Goal: Transaction & Acquisition: Book appointment/travel/reservation

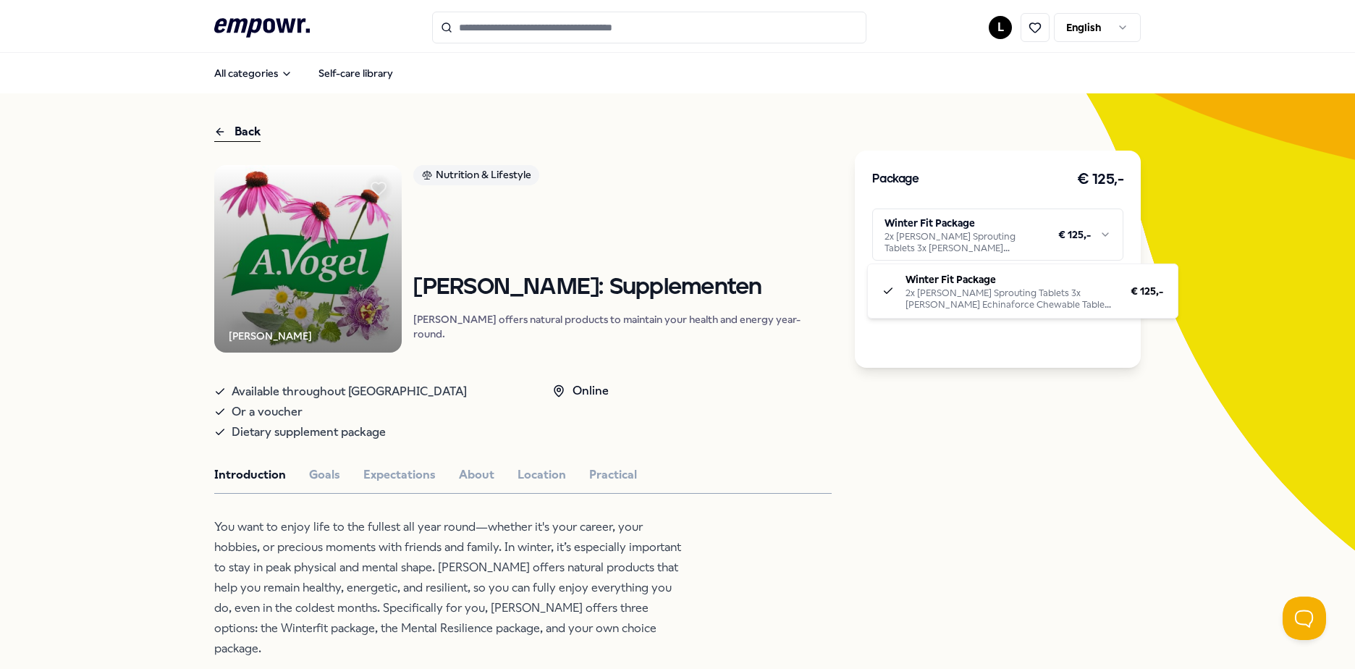
click at [927, 240] on html ".empowr-logo_svg__cls-1{fill:#03032f} L English All categories Self-care librar…" at bounding box center [677, 334] width 1355 height 669
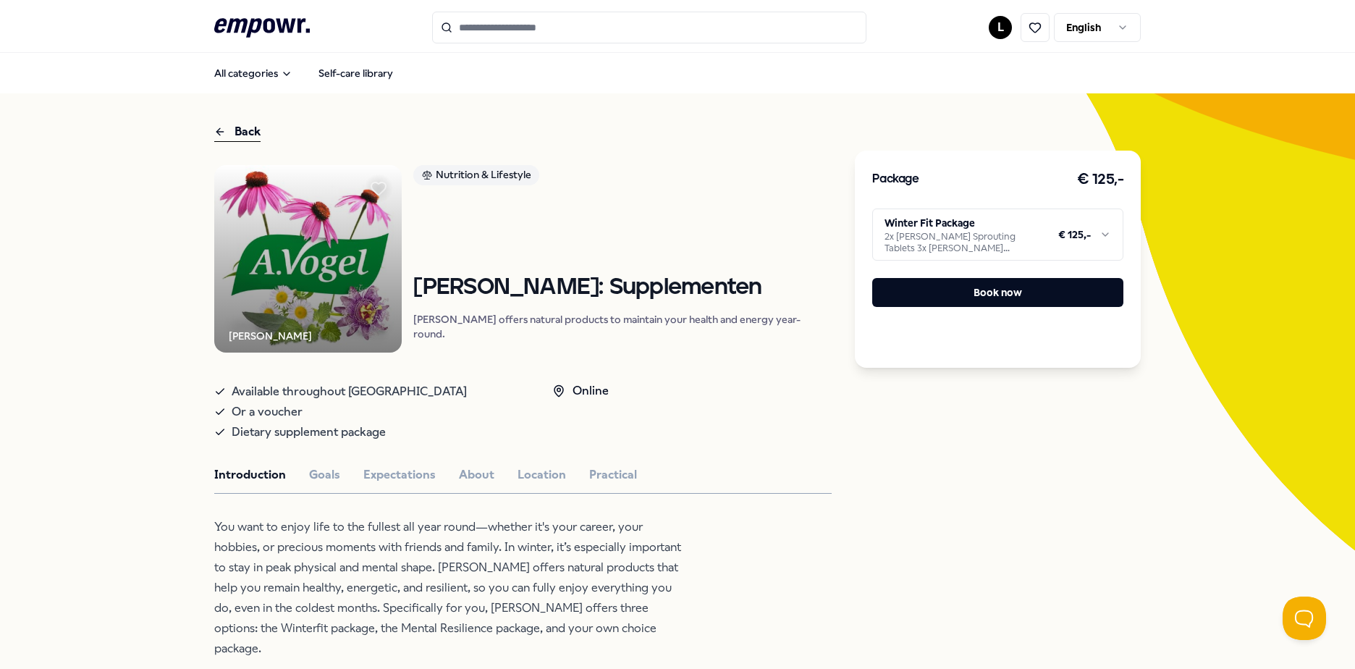
click at [927, 240] on html ".empowr-logo_svg__cls-1{fill:#03032f} L English All categories Self-care librar…" at bounding box center [677, 334] width 1355 height 669
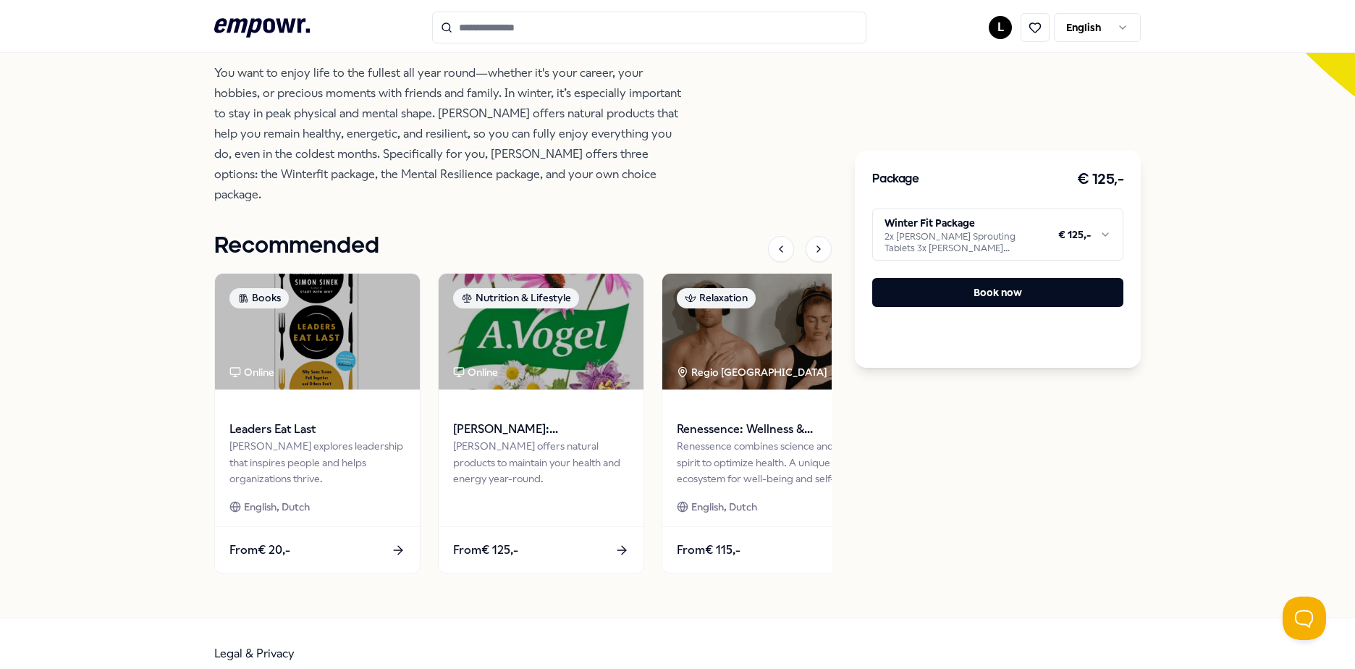
scroll to position [164, 0]
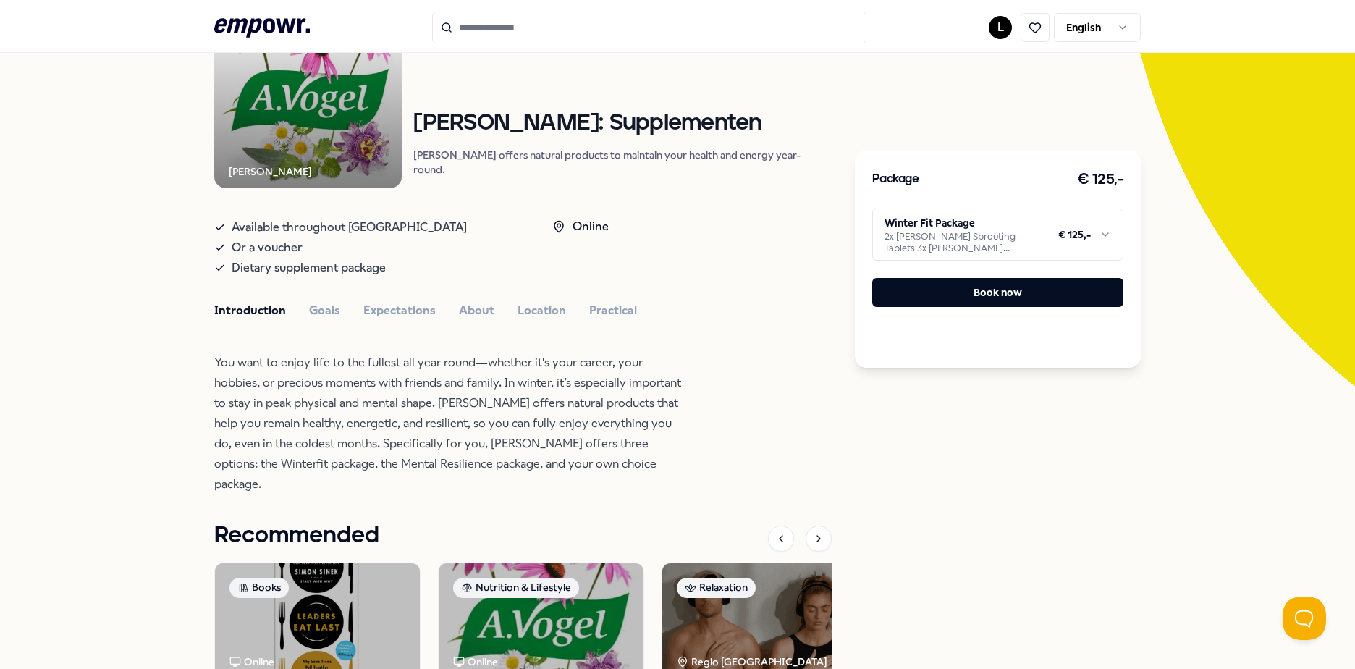
click at [339, 296] on div "[PERSON_NAME] Nutrition & Lifestyle [PERSON_NAME]: Supplementen [PERSON_NAME] o…" at bounding box center [522, 439] width 617 height 877
click at [324, 306] on button "Goals" at bounding box center [324, 310] width 31 height 19
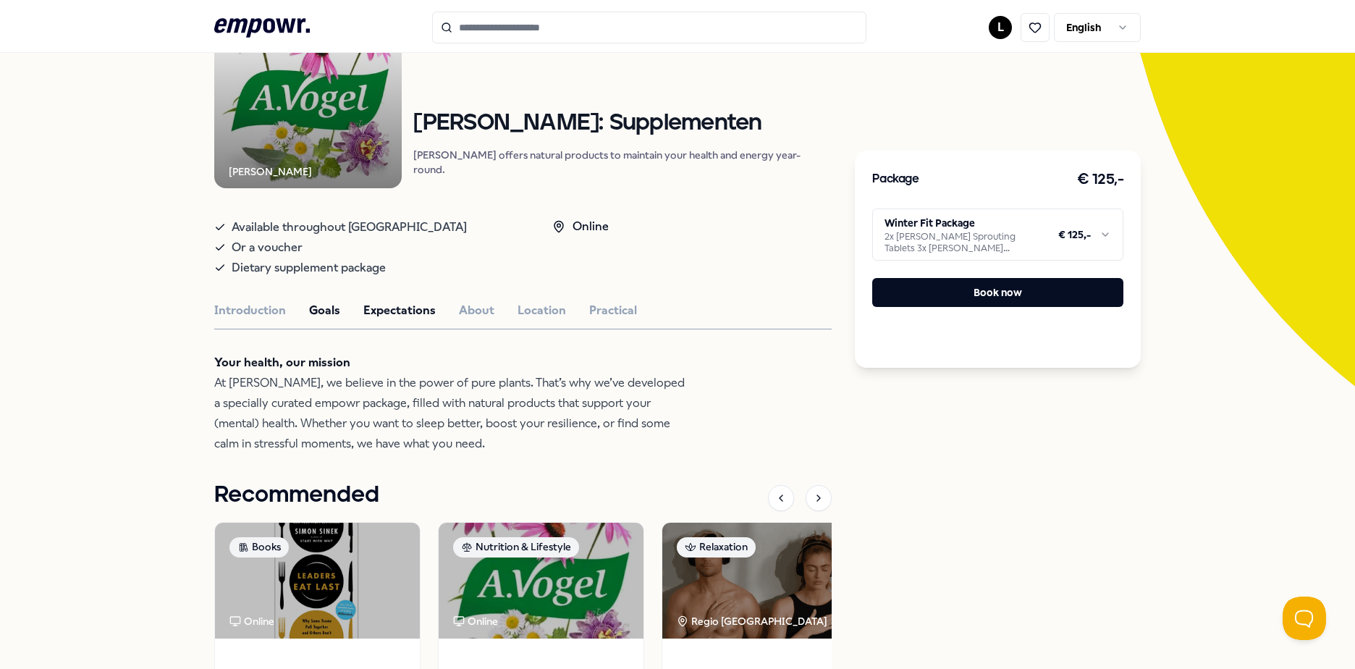
click at [365, 311] on button "Expectations" at bounding box center [399, 310] width 72 height 19
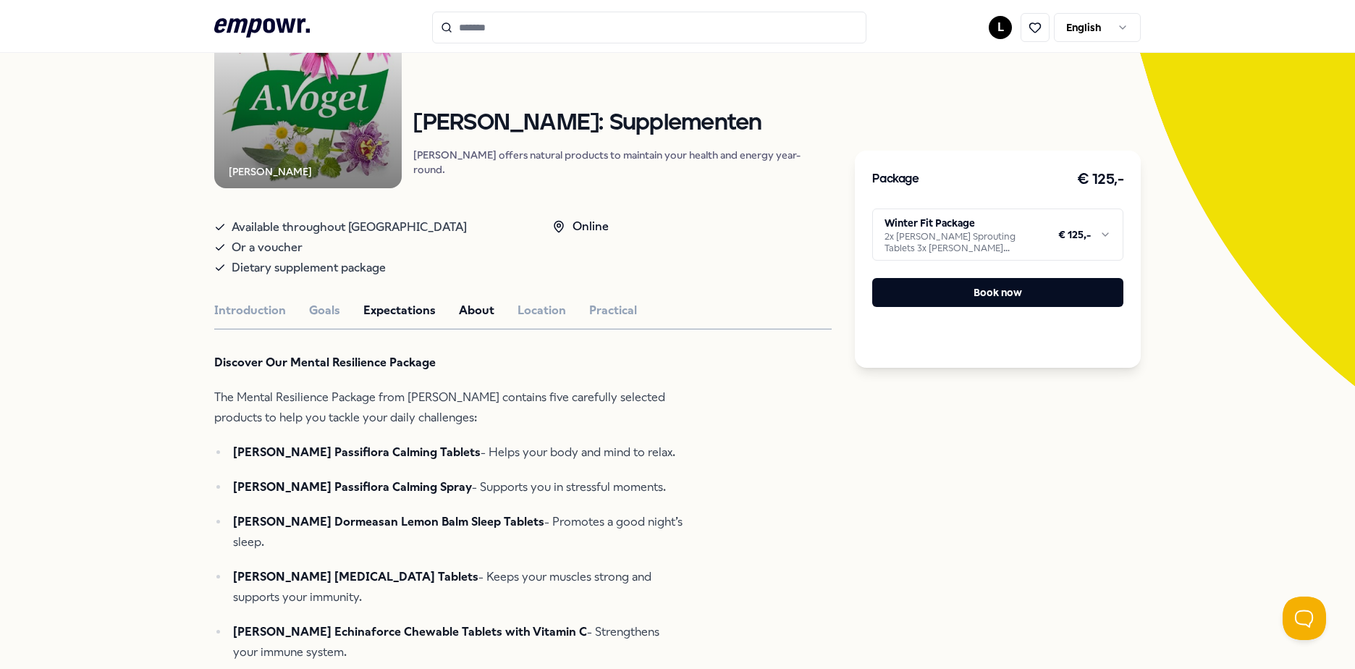
click at [473, 313] on button "About" at bounding box center [476, 310] width 35 height 19
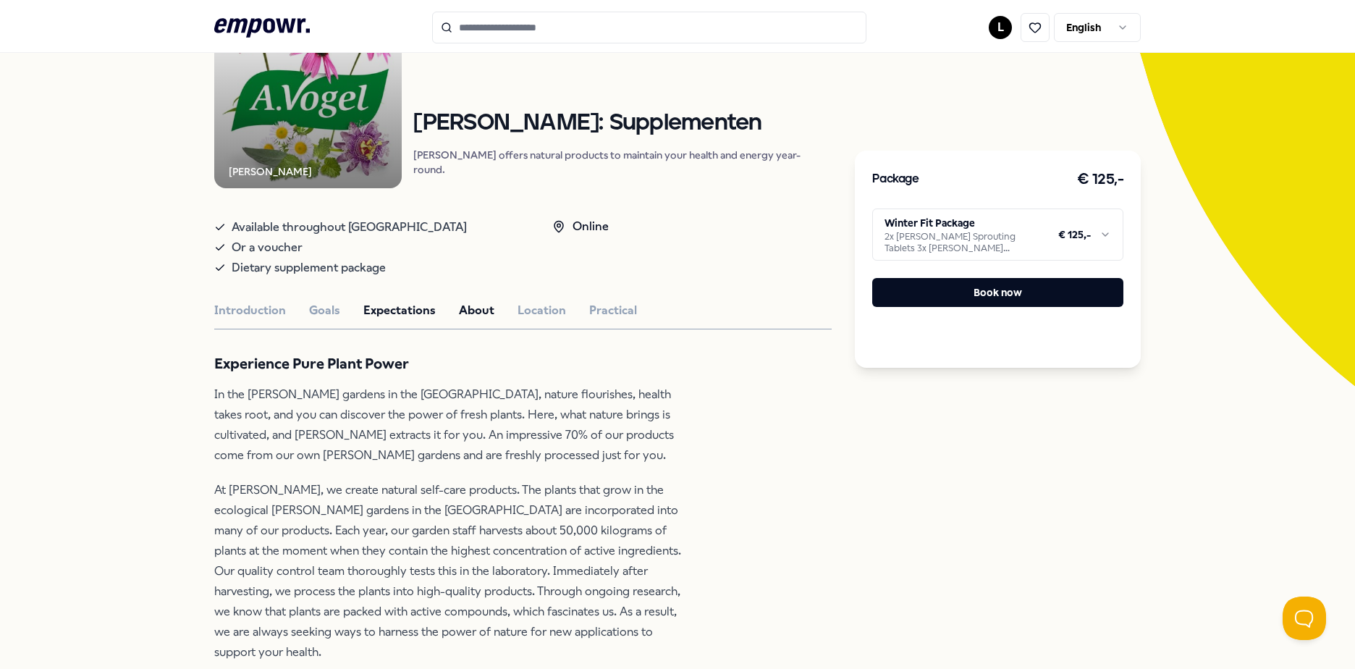
click at [409, 310] on button "Expectations" at bounding box center [399, 310] width 72 height 19
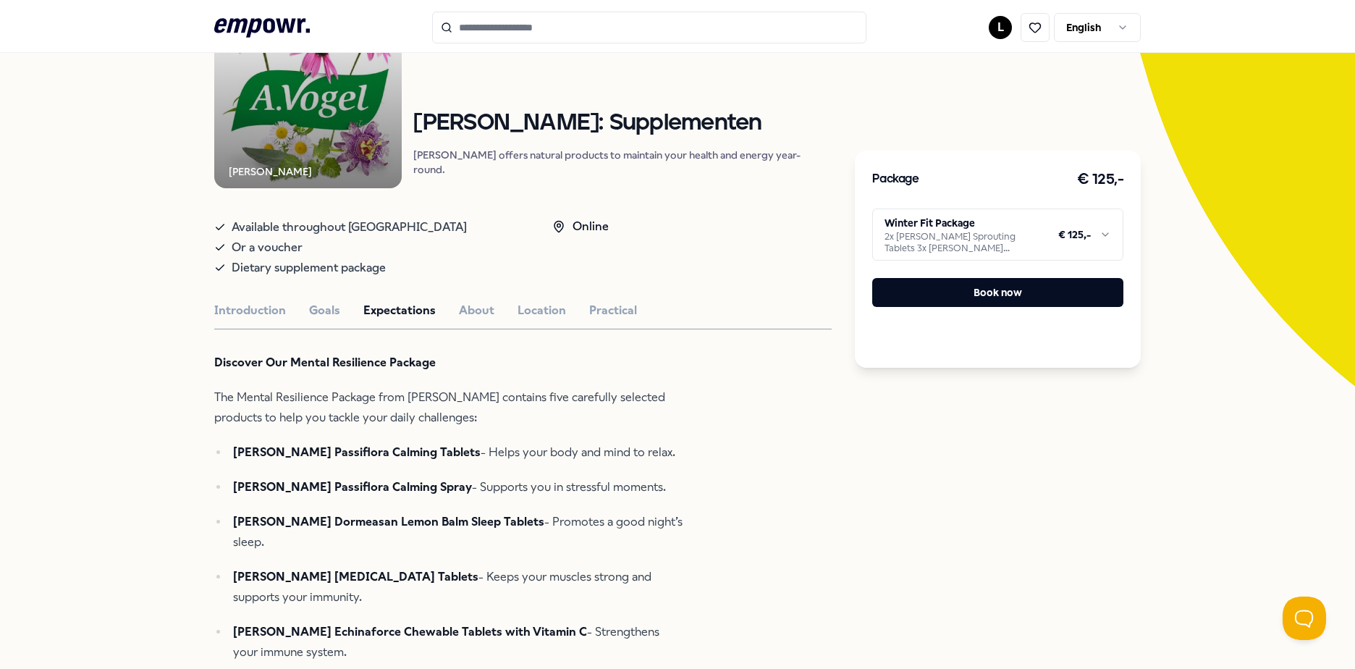
scroll to position [92, 0]
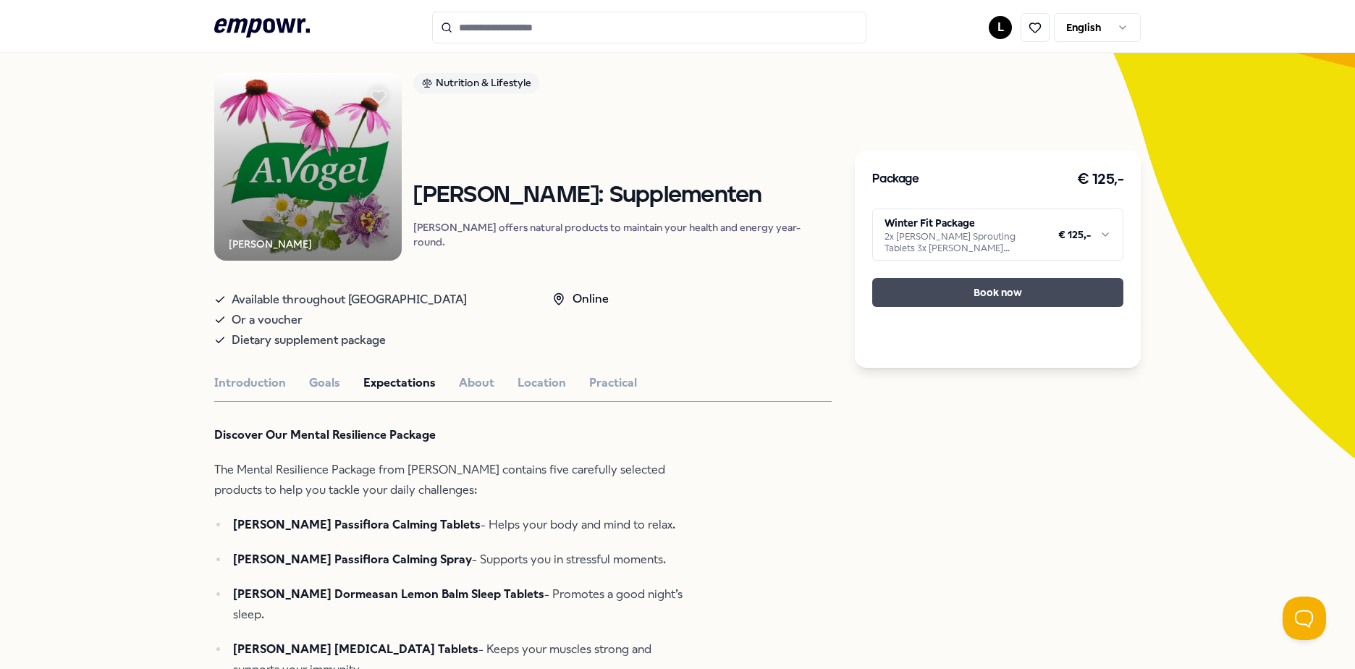
click at [960, 295] on button "Book now" at bounding box center [997, 292] width 251 height 29
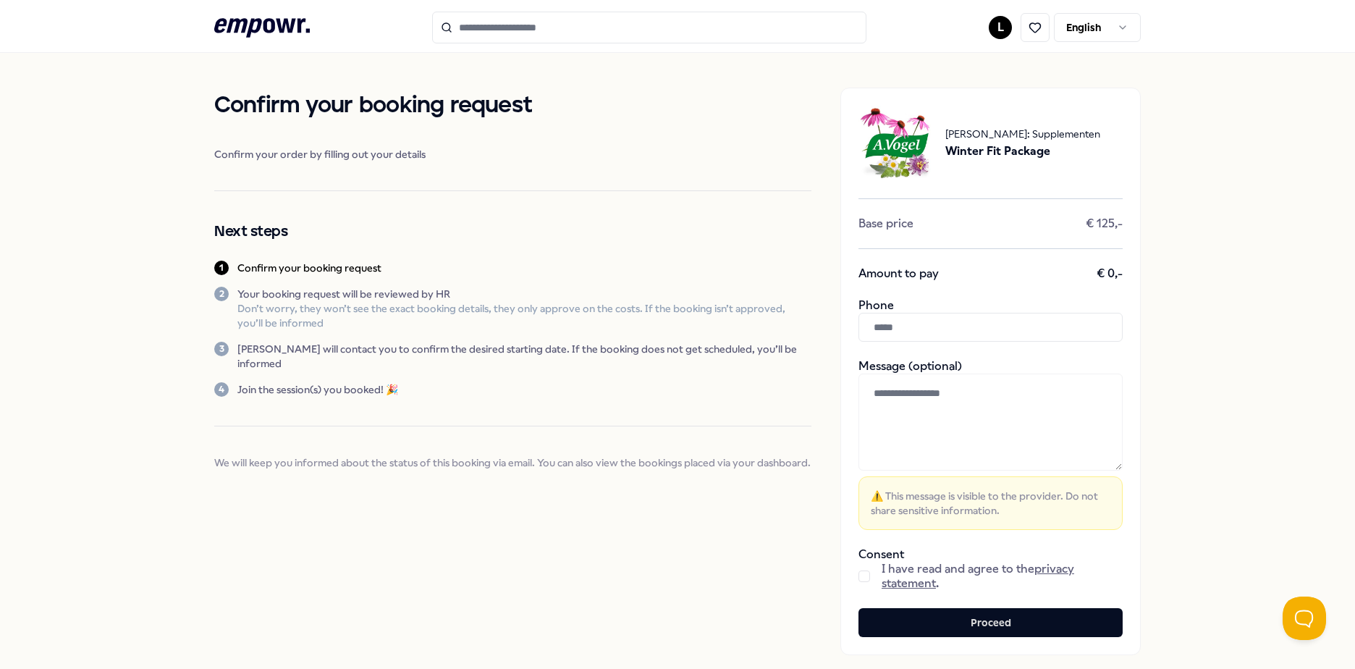
click at [926, 320] on input "text" at bounding box center [990, 327] width 264 height 29
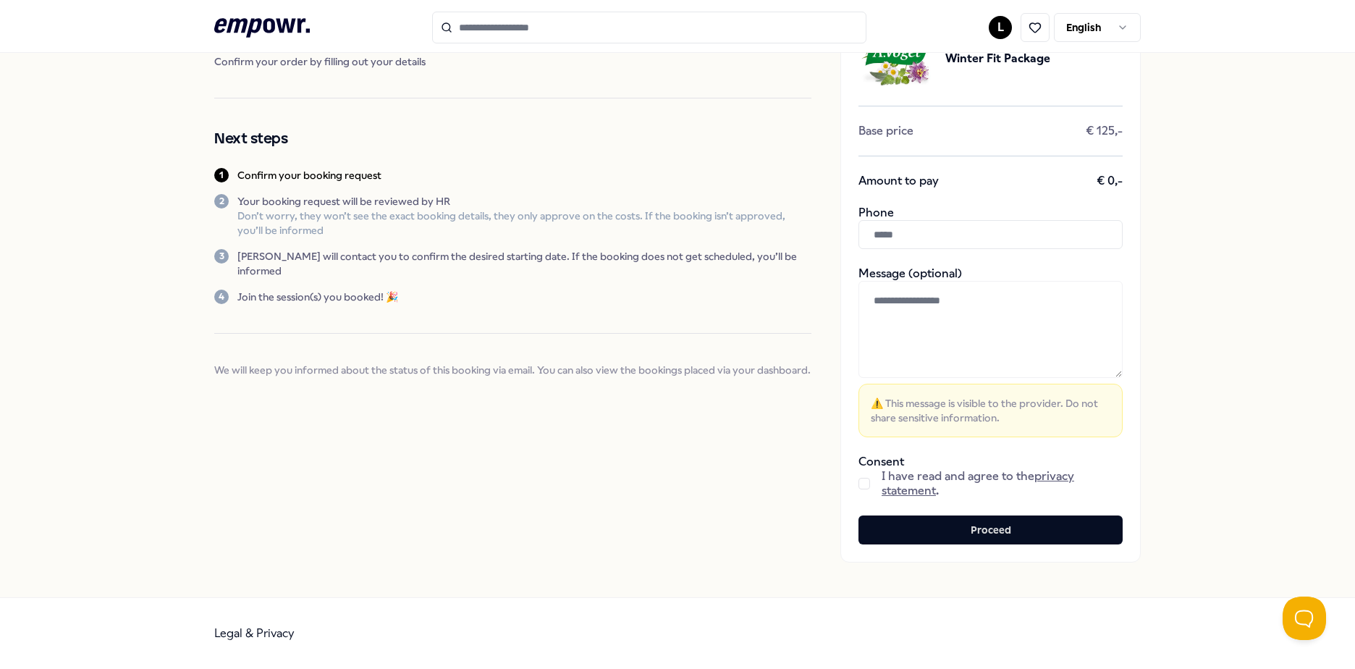
click at [1227, 373] on div "Confirm your booking request Confirm your order by filling out your details Nex…" at bounding box center [677, 278] width 1355 height 637
click at [990, 237] on input "text" at bounding box center [990, 234] width 264 height 29
type input "**********"
click at [1156, 287] on div "**********" at bounding box center [677, 278] width 1355 height 637
click at [862, 481] on button "button" at bounding box center [864, 484] width 12 height 12
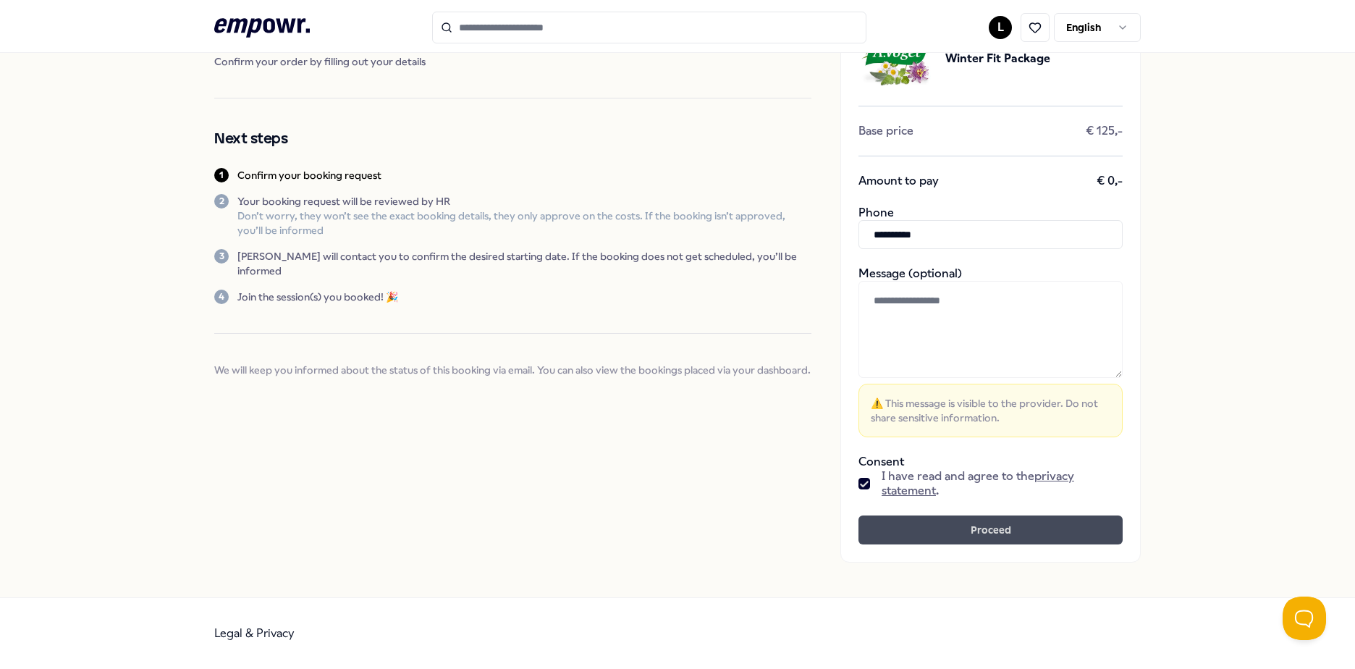
click at [875, 534] on button "Proceed" at bounding box center [990, 529] width 264 height 29
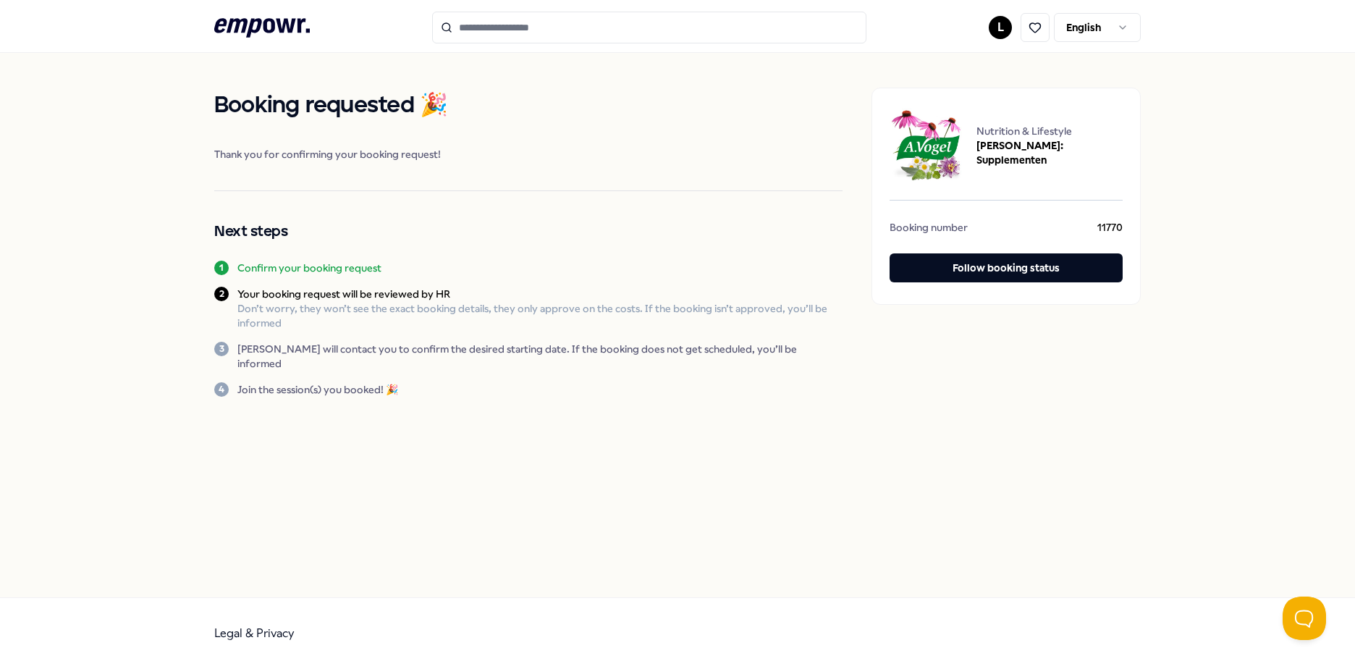
click at [281, 29] on icon at bounding box center [262, 27] width 96 height 19
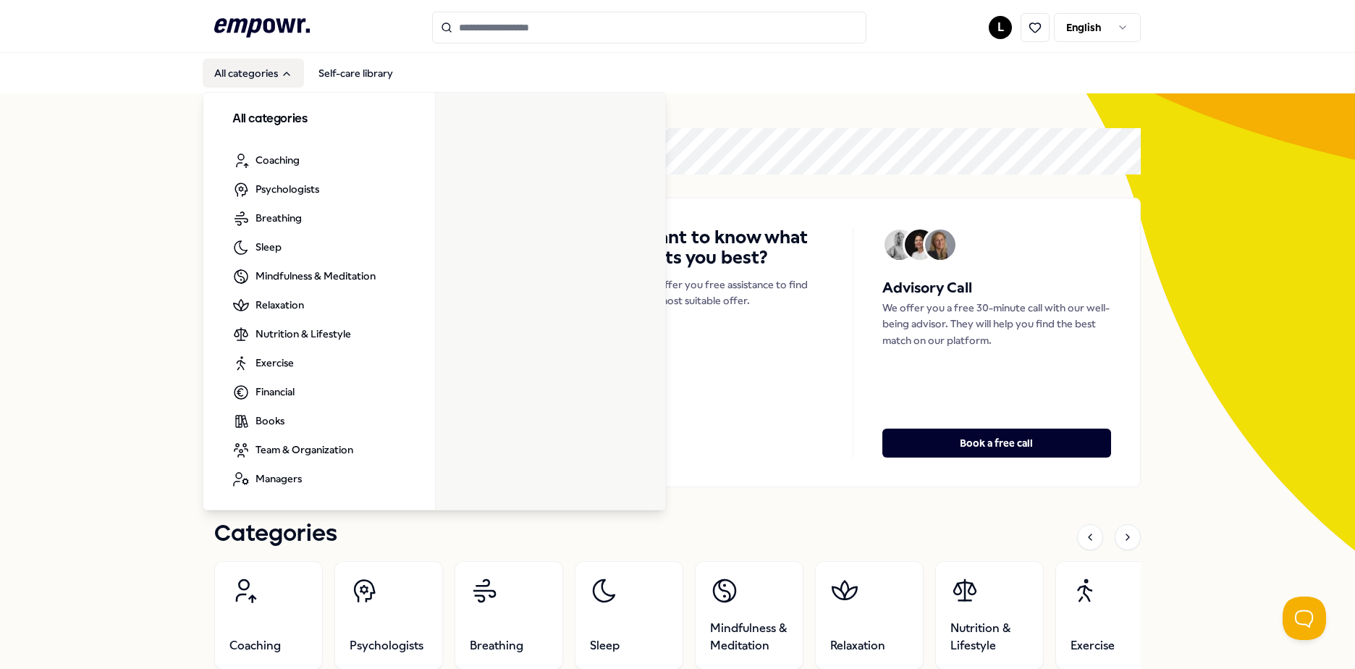
click at [266, 82] on button "All categories" at bounding box center [253, 73] width 101 height 29
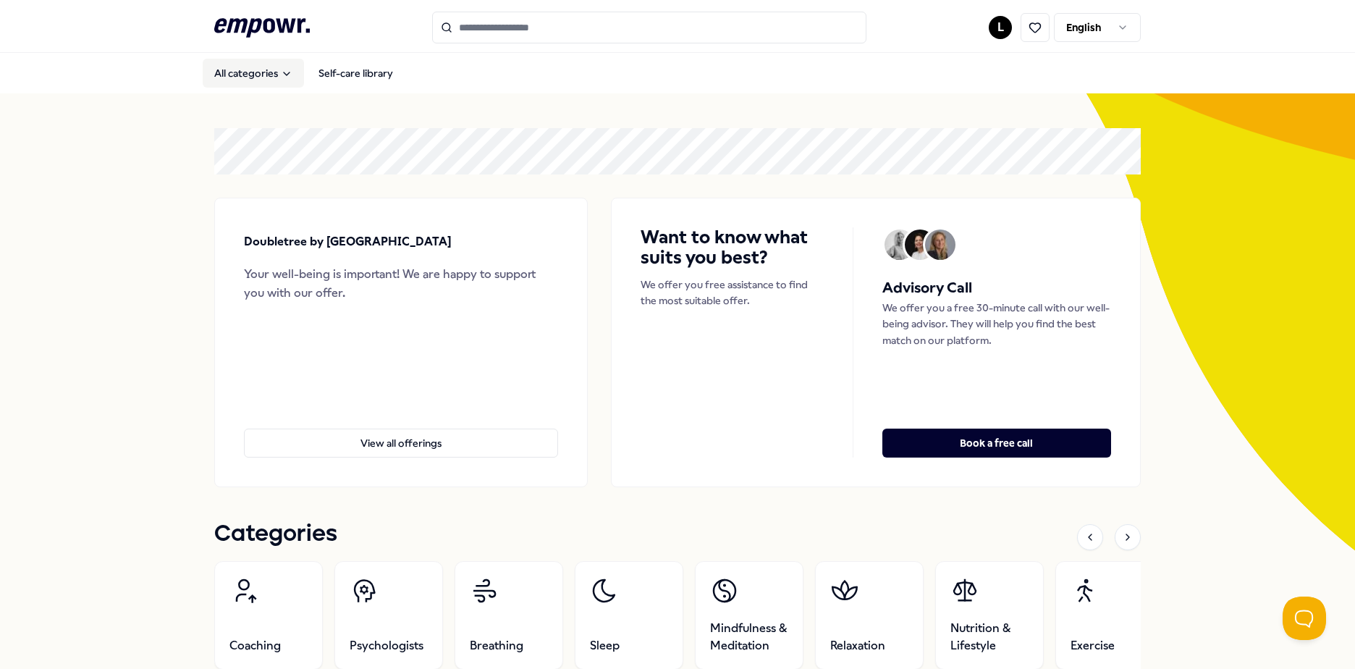
click at [266, 82] on button "All categories" at bounding box center [253, 73] width 101 height 29
